Goal: Transaction & Acquisition: Purchase product/service

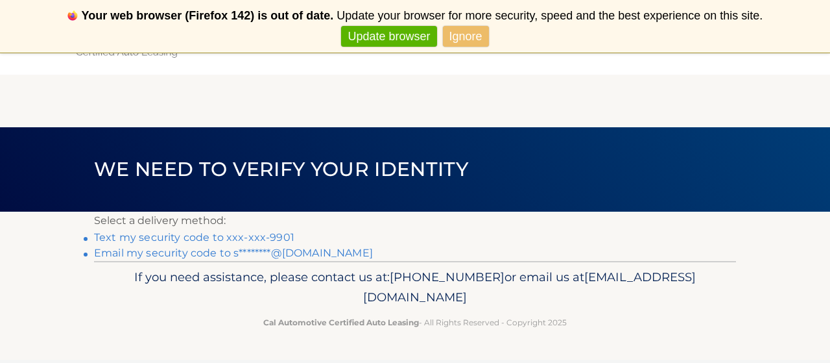
click at [232, 238] on link "Text my security code to xxx-xxx-9901" at bounding box center [194, 237] width 200 height 12
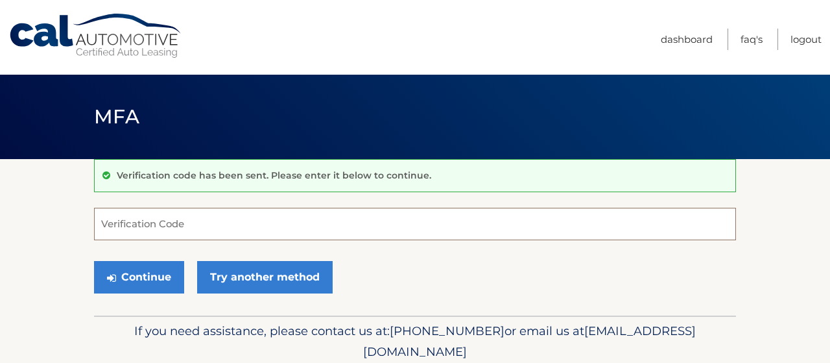
click at [232, 238] on input "Verification Code" at bounding box center [415, 224] width 642 height 32
type input "376970"
click at [94, 261] on button "Continue" at bounding box center [139, 277] width 90 height 32
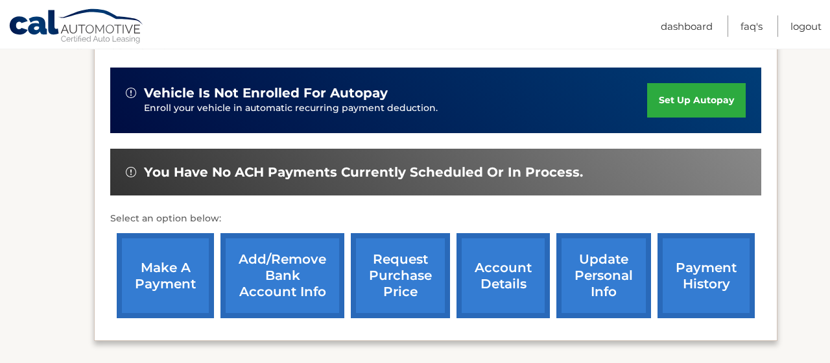
scroll to position [337, 0]
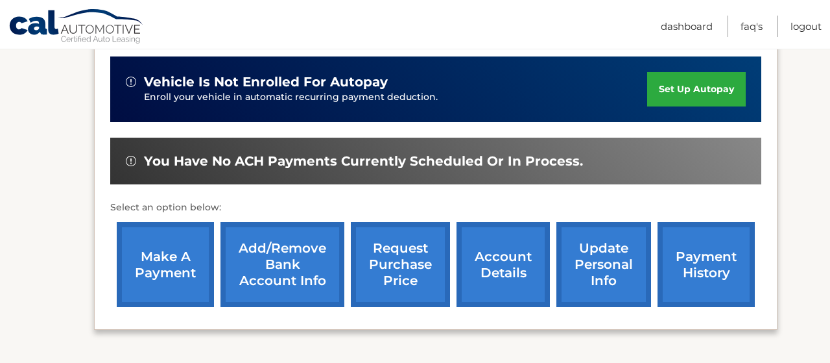
click at [165, 248] on link "make a payment" at bounding box center [165, 264] width 97 height 85
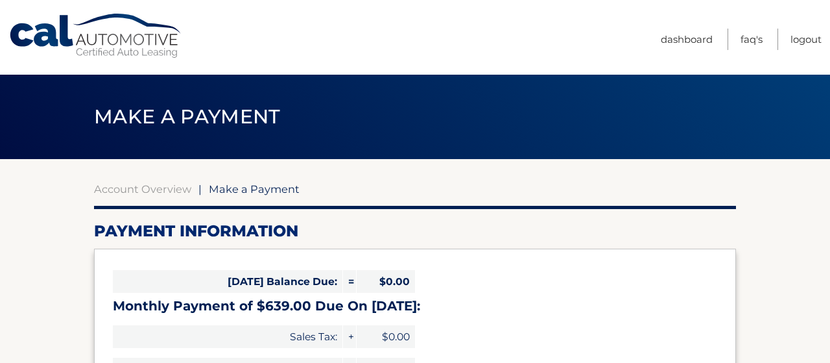
select select "NzNhMTIwNTQtN2Y1ZS00ZWM1LTkwZmQtMTZiMmZkZWIwOWVl"
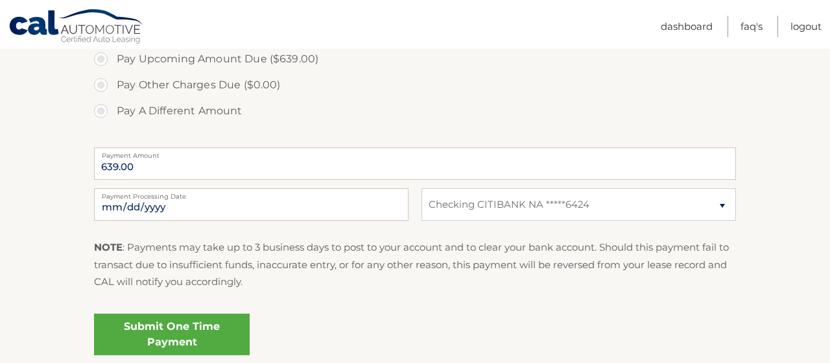
scroll to position [472, 0]
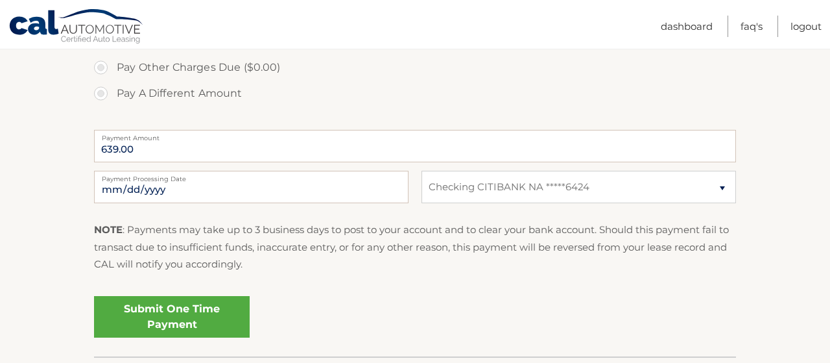
click at [189, 308] on link "Submit One Time Payment" at bounding box center [172, 317] width 156 height 42
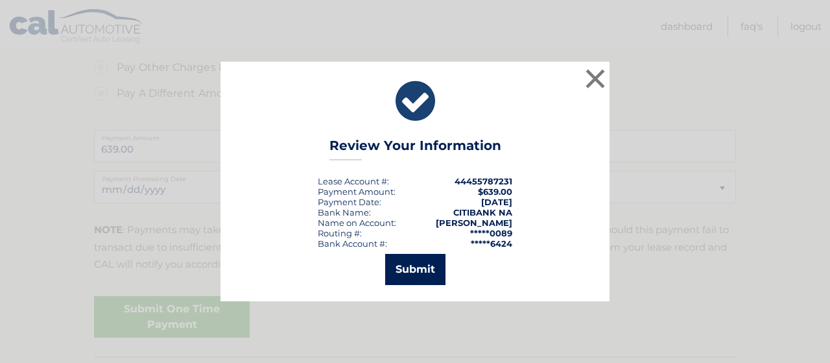
click at [419, 271] on button "Submit" at bounding box center [415, 269] width 60 height 31
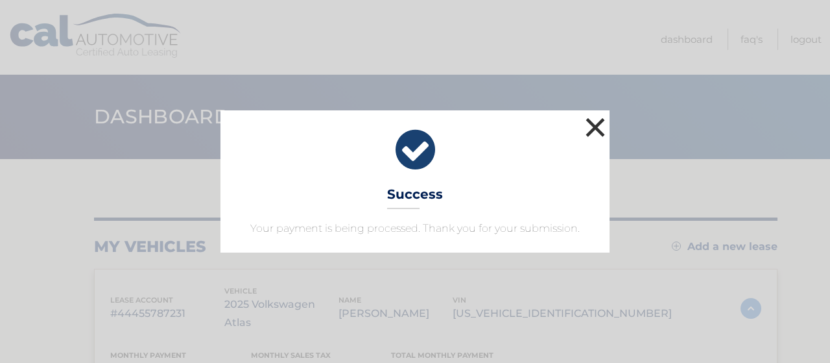
click at [600, 121] on button "×" at bounding box center [595, 127] width 26 height 26
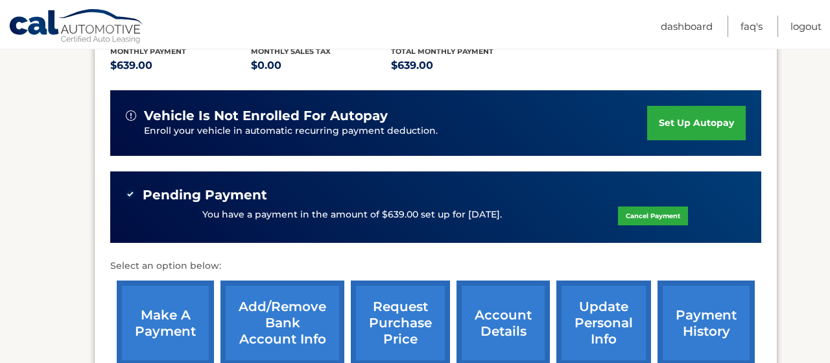
scroll to position [337, 0]
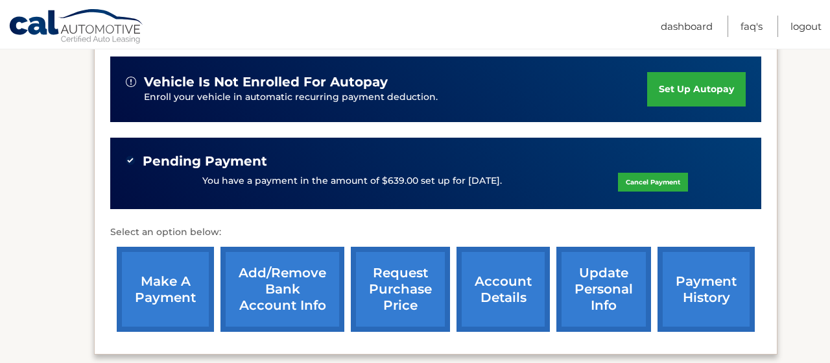
click at [256, 37] on nav "Menu Dashboard FAQ's Logout" at bounding box center [508, 24] width 628 height 49
